Goal: Find contact information: Find contact information

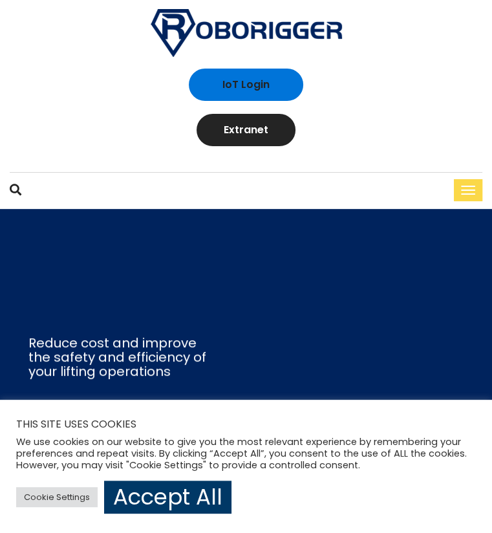
scroll to position [6, 0]
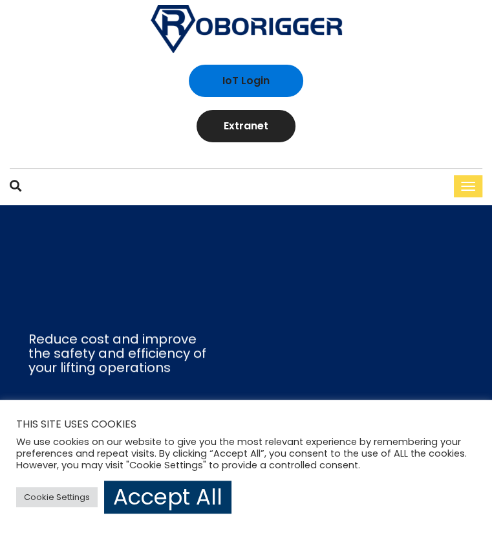
click at [0, 0] on link "Contact" at bounding box center [0, 0] width 0 height 0
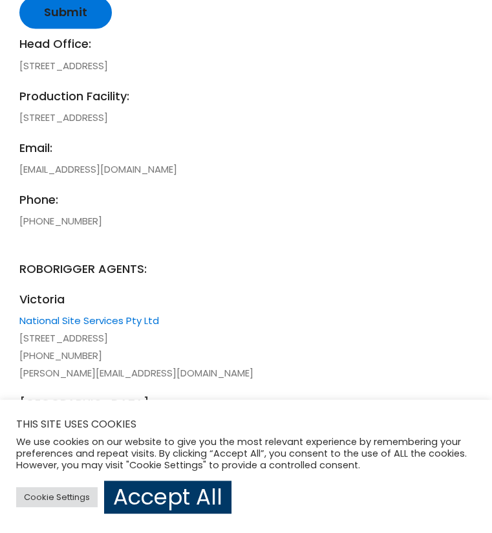
scroll to position [1181, 0]
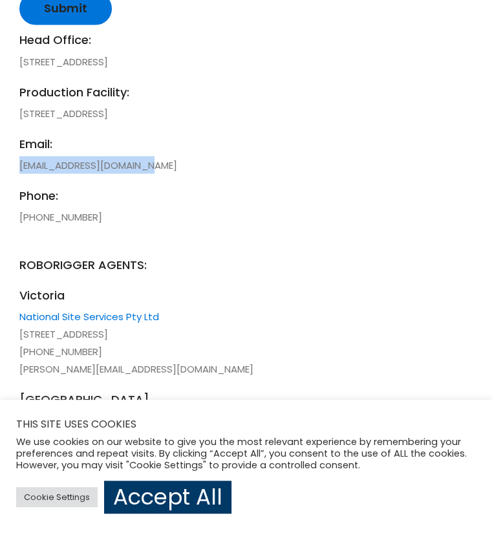
drag, startPoint x: 153, startPoint y: 200, endPoint x: 18, endPoint y: 200, distance: 134.5
copy li "[EMAIL_ADDRESS][DOMAIN_NAME]"
click at [36, 173] on li "email: [EMAIL_ADDRESS][DOMAIN_NAME]" at bounding box center [226, 153] width 414 height 39
